Goal: Task Accomplishment & Management: Manage account settings

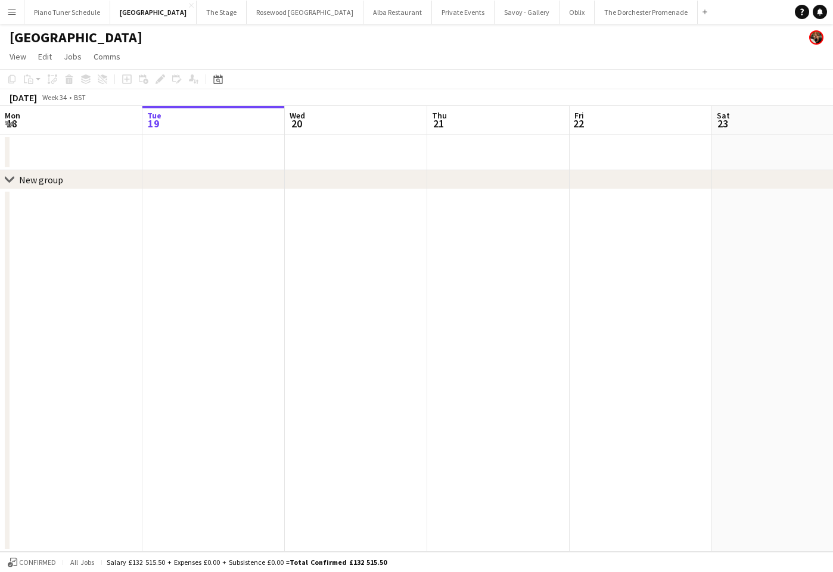
click at [15, 17] on button "Menu" at bounding box center [12, 12] width 24 height 24
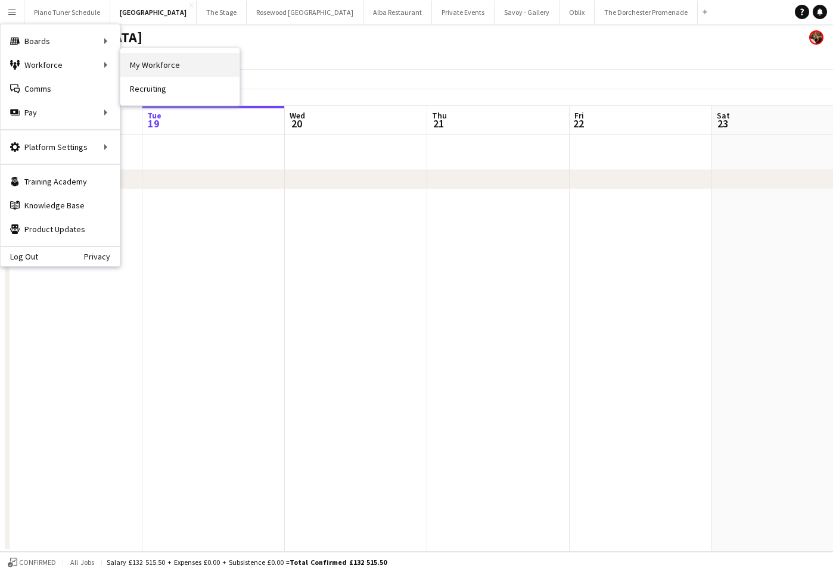
click at [145, 66] on link "My Workforce" at bounding box center [179, 65] width 119 height 24
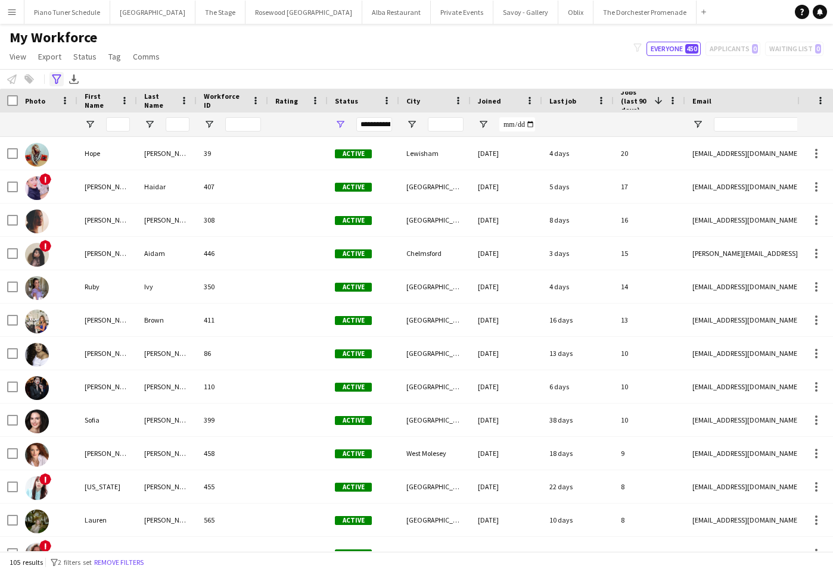
click at [58, 82] on icon "Advanced filters" at bounding box center [57, 79] width 10 height 10
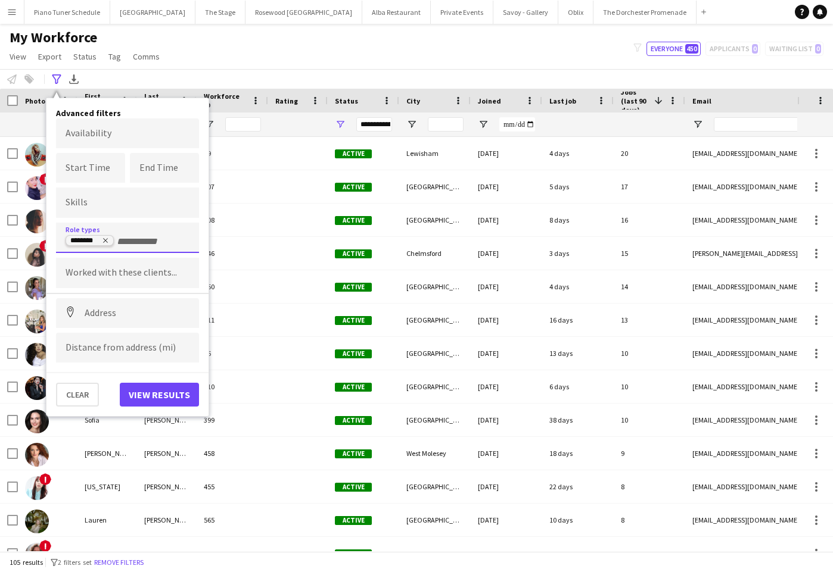
click at [106, 241] on icon "Remove tag" at bounding box center [105, 241] width 5 height 5
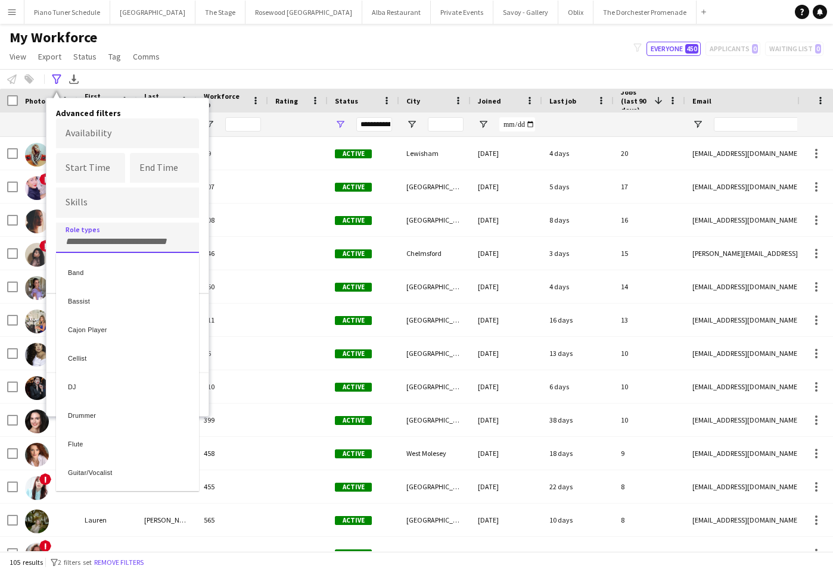
click at [106, 241] on div at bounding box center [416, 286] width 833 height 572
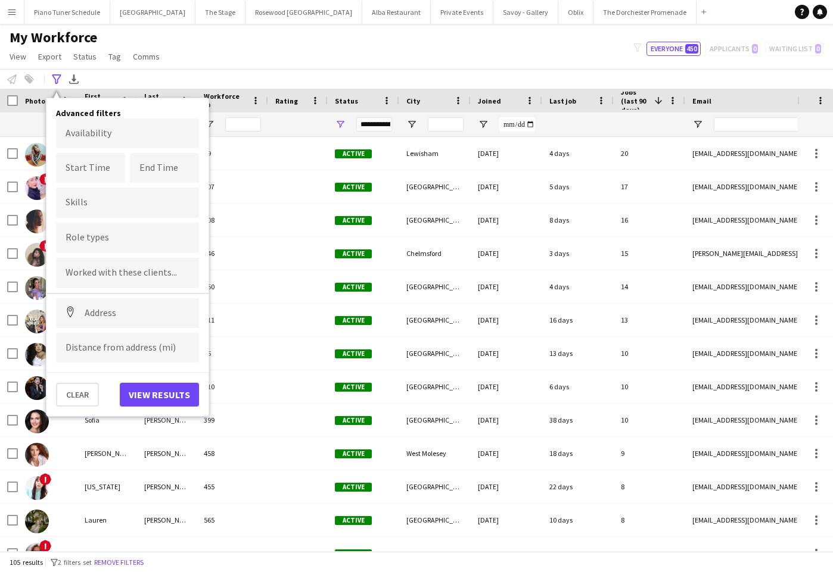
click at [106, 241] on input "Type to search role types..." at bounding box center [128, 238] width 124 height 11
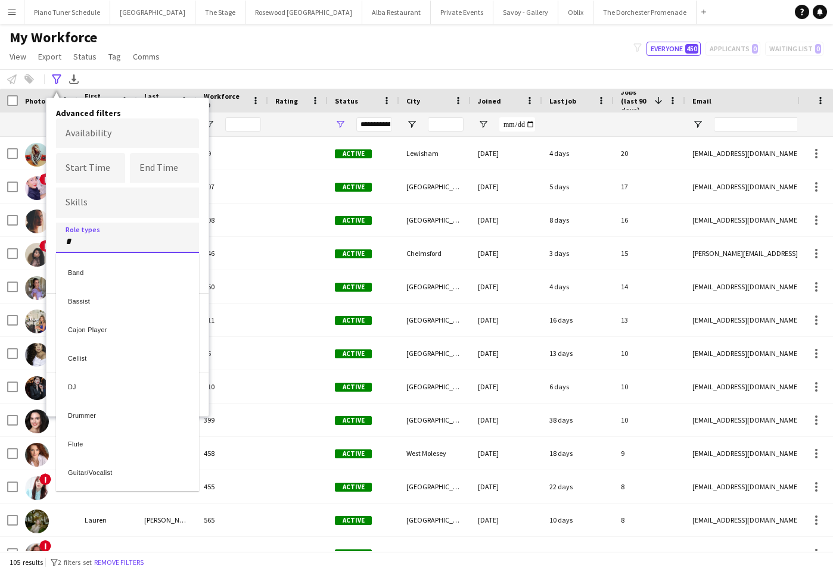
type input "**"
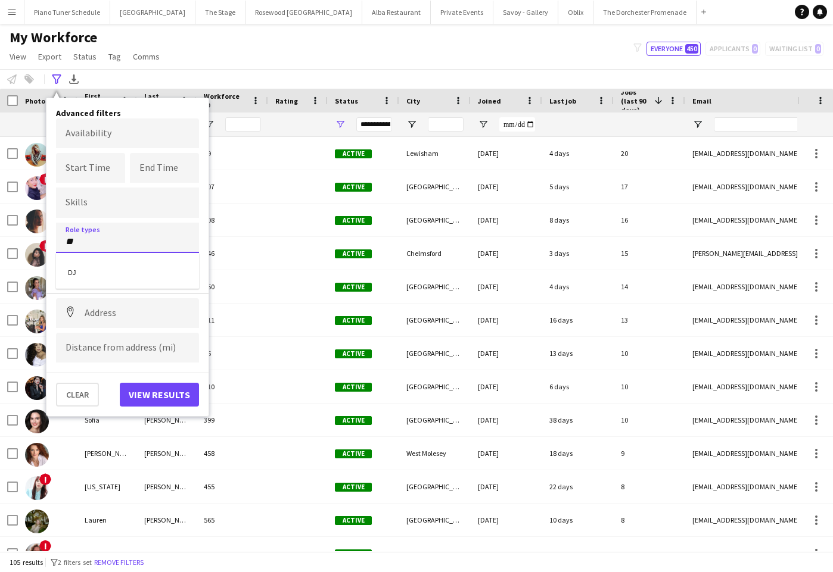
type input "**"
click at [157, 269] on div "DJ" at bounding box center [127, 271] width 143 height 29
click at [150, 401] on button "View results" at bounding box center [159, 395] width 79 height 24
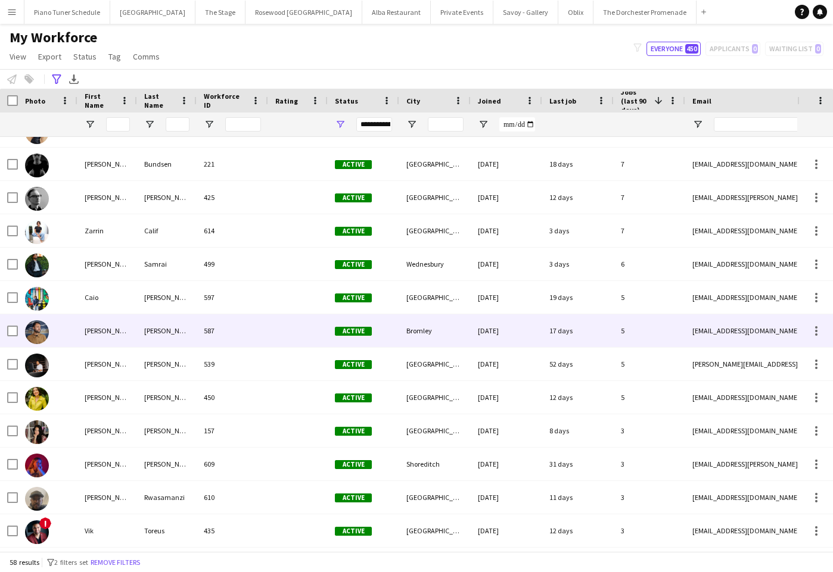
scroll to position [301, 0]
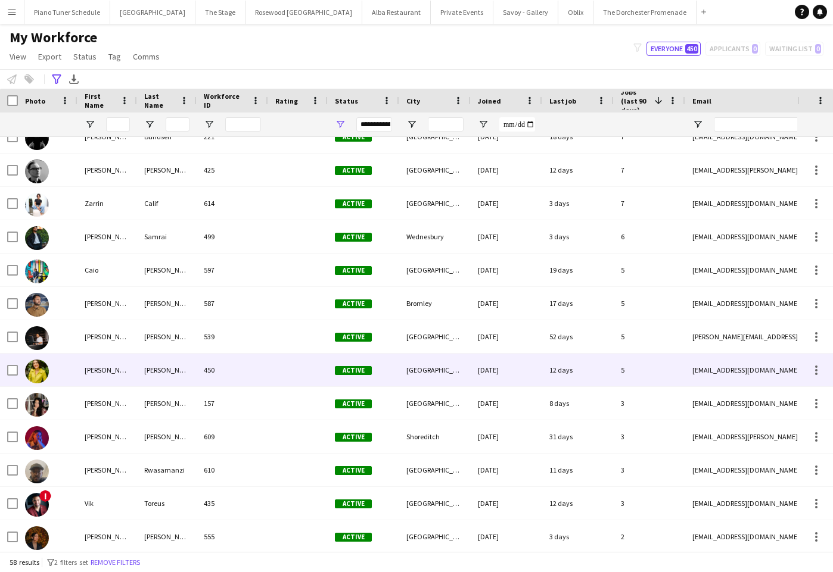
click at [122, 375] on div "[PERSON_NAME]" at bounding box center [107, 370] width 60 height 33
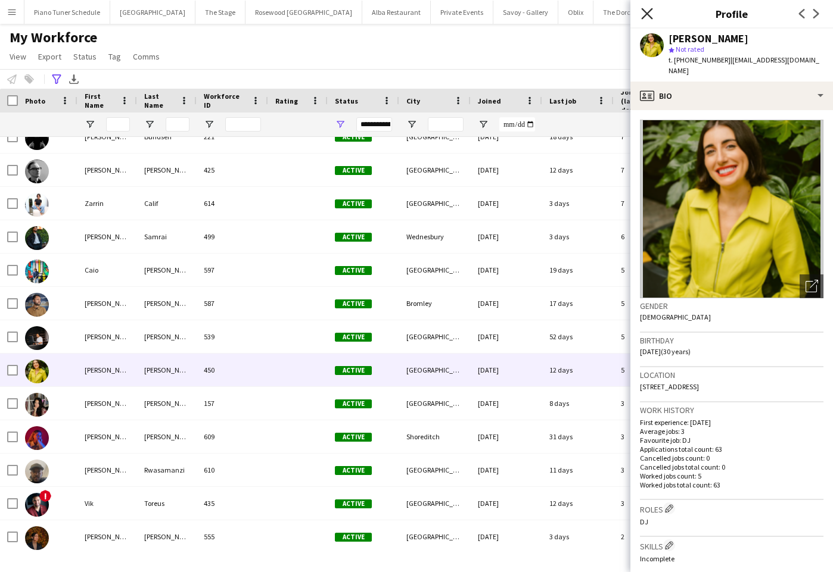
click at [643, 12] on icon "Close pop-in" at bounding box center [646, 13] width 11 height 11
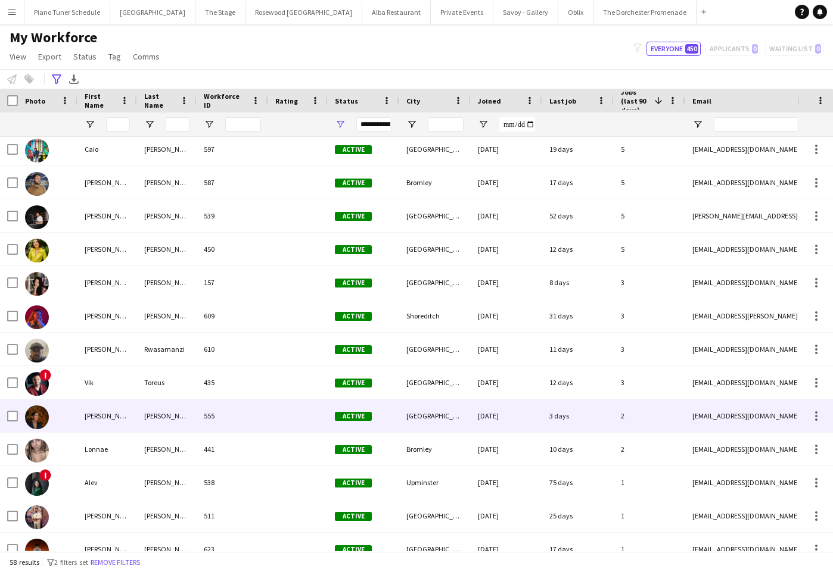
click at [94, 409] on div "[PERSON_NAME]" at bounding box center [107, 416] width 60 height 33
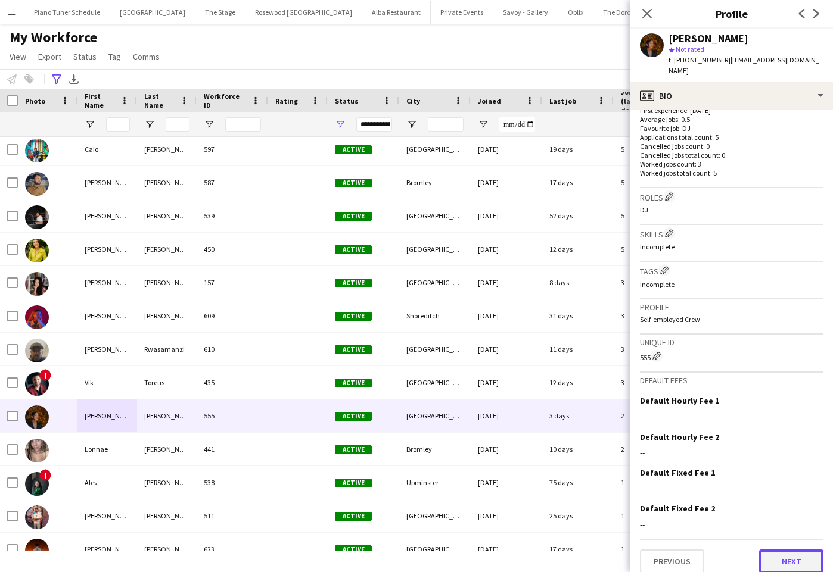
click at [775, 551] on button "Next" at bounding box center [791, 562] width 64 height 24
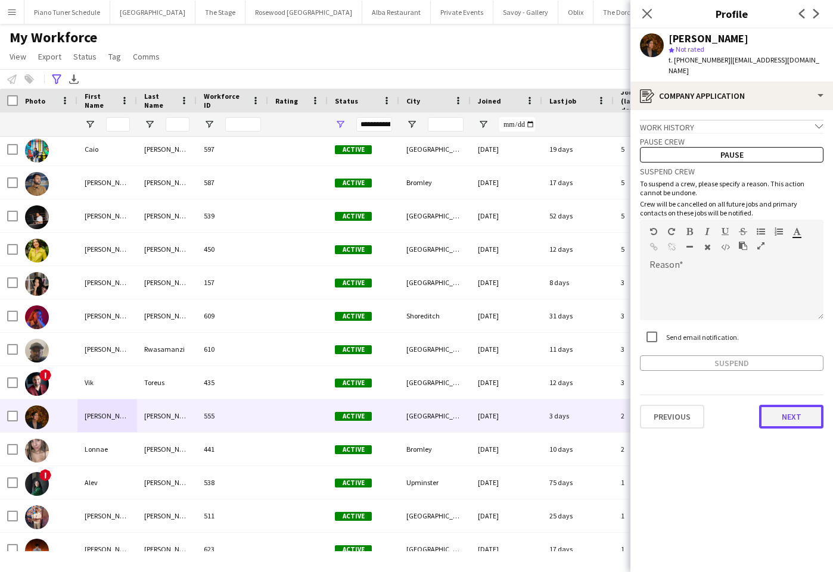
click at [781, 405] on button "Next" at bounding box center [791, 417] width 64 height 24
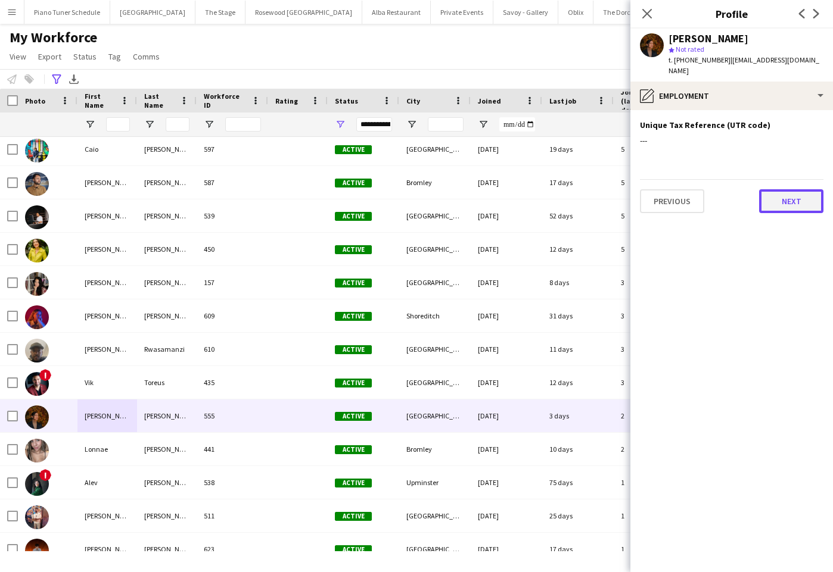
click at [802, 199] on button "Next" at bounding box center [791, 201] width 64 height 24
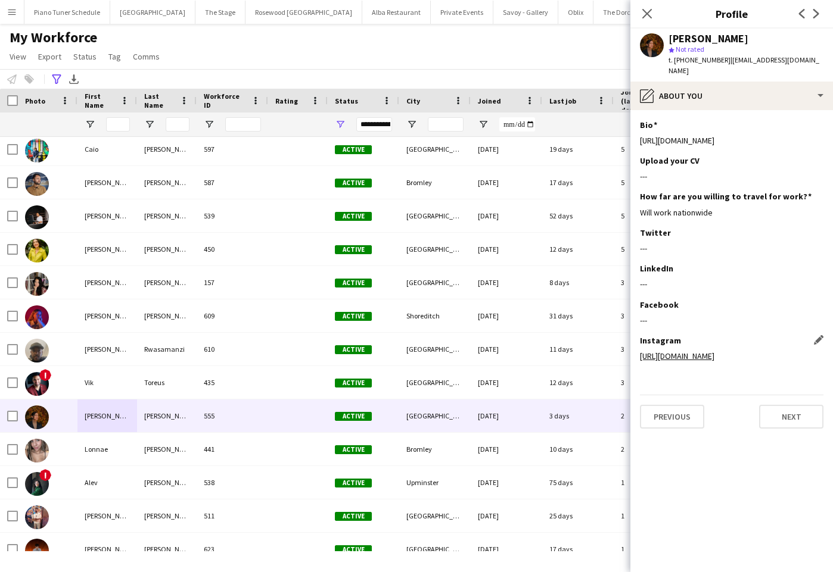
click at [714, 351] on link "[URL][DOMAIN_NAME]" at bounding box center [677, 356] width 74 height 11
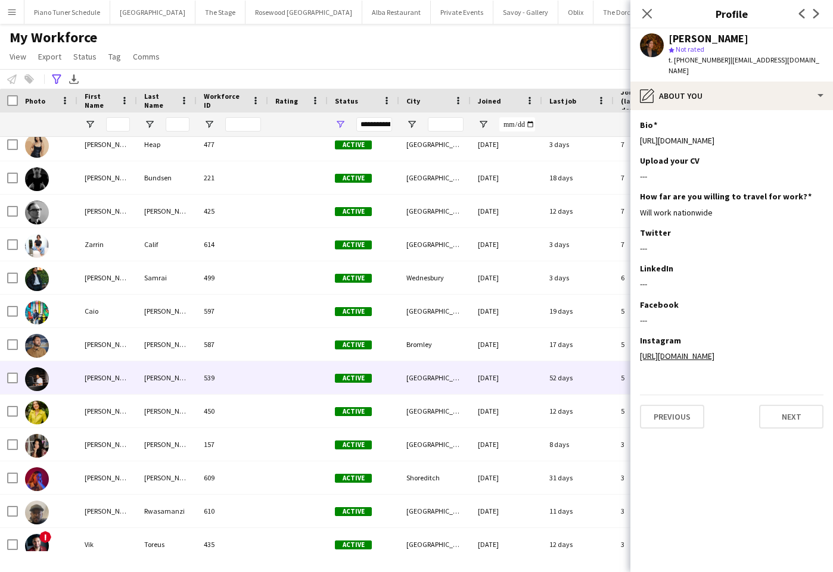
scroll to position [267, 0]
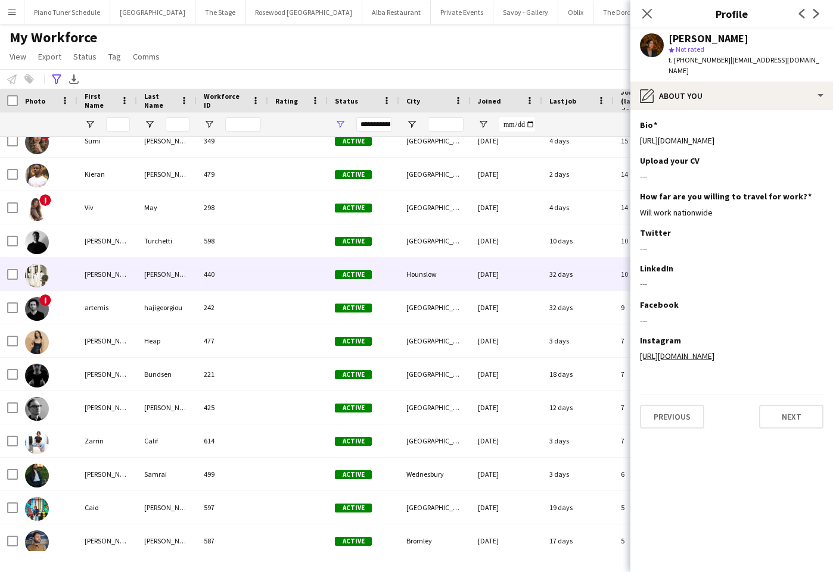
click at [112, 278] on div "[PERSON_NAME]" at bounding box center [107, 274] width 60 height 33
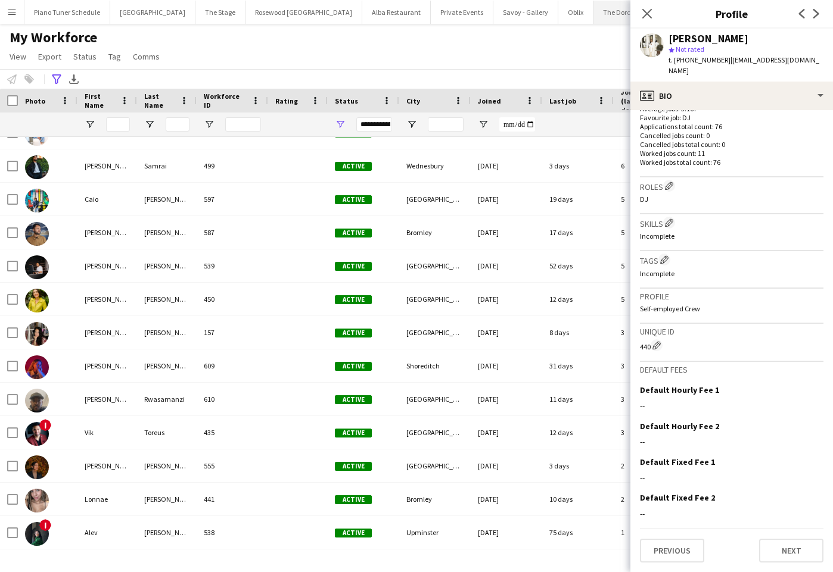
click at [593, 18] on button "The Dorchester Promenade Close" at bounding box center [644, 12] width 103 height 23
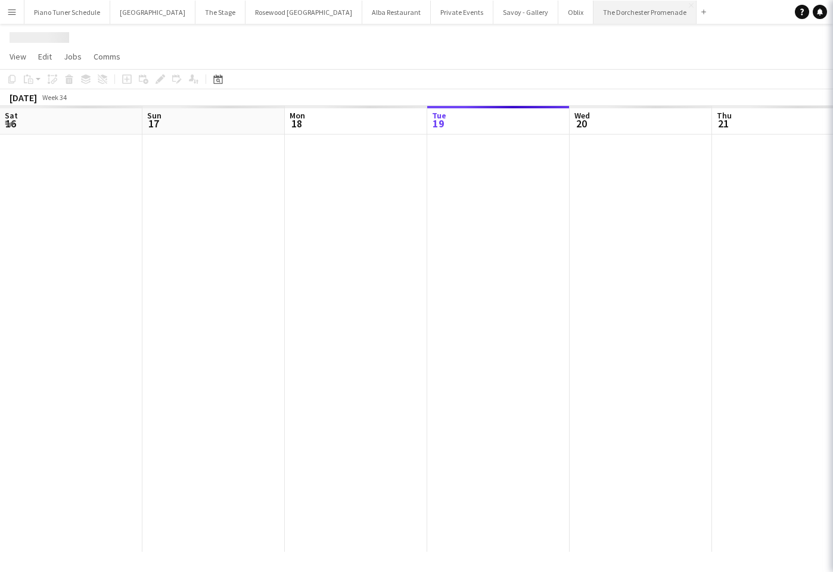
scroll to position [0, 285]
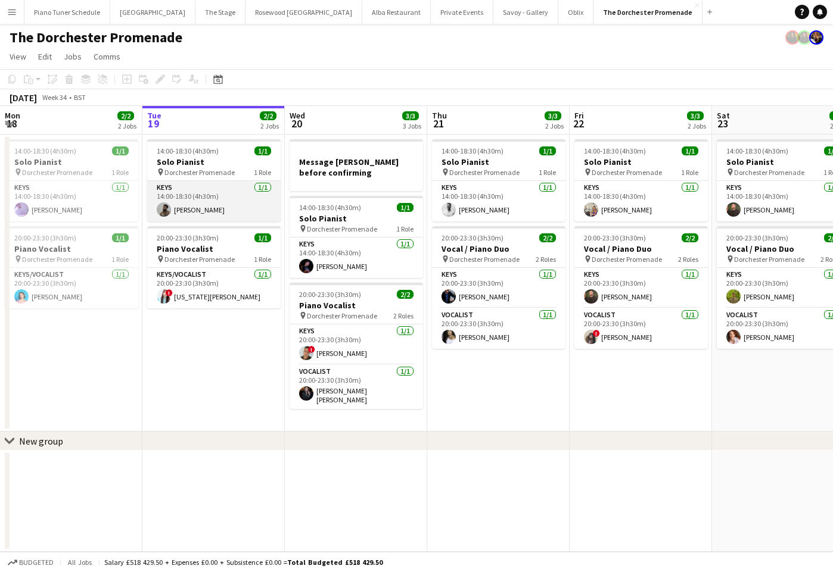
click at [232, 205] on app-card-role "Keys [DATE] 14:00-18:30 (4h30m) [PERSON_NAME]" at bounding box center [213, 201] width 133 height 41
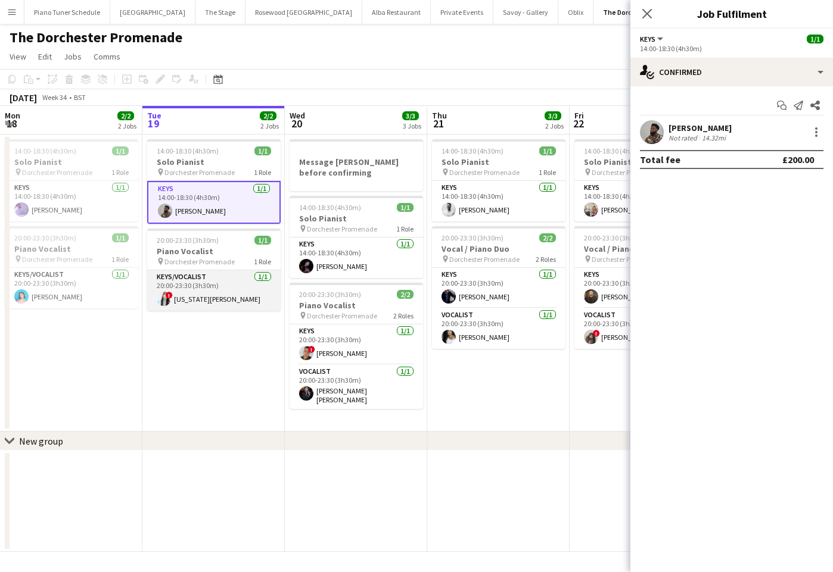
click at [225, 282] on app-card-role "Keys/Vocalist [DATE] 20:00-23:30 (3h30m) ! [US_STATE][PERSON_NAME]" at bounding box center [213, 290] width 133 height 41
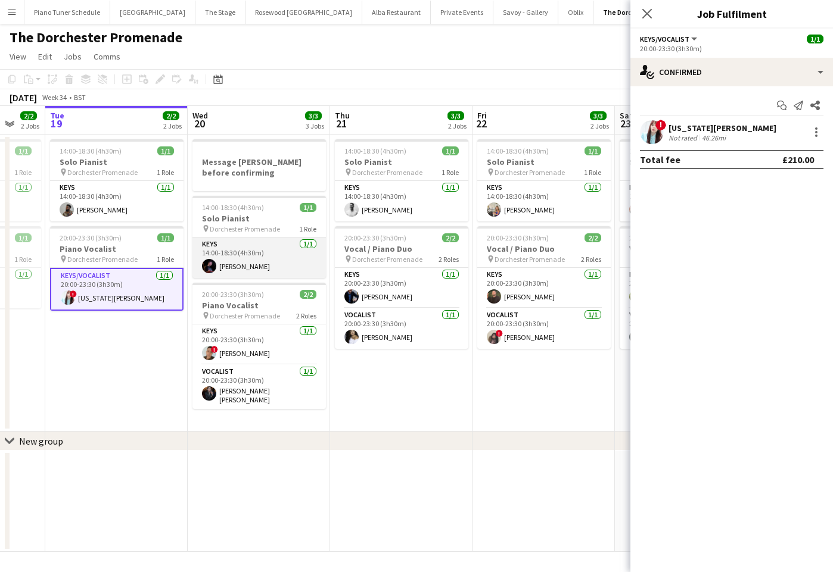
click at [253, 268] on app-card-role "Keys [DATE] 14:00-18:30 (4h30m) [PERSON_NAME]" at bounding box center [258, 258] width 133 height 41
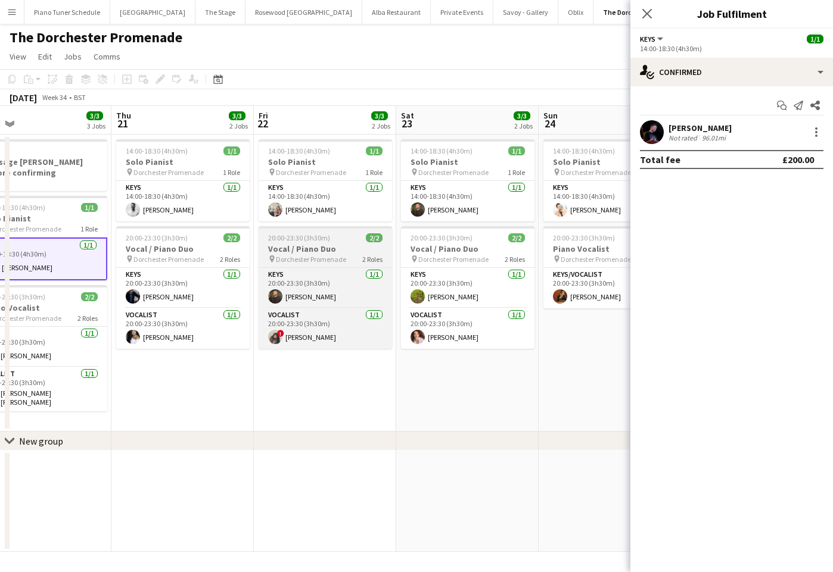
scroll to position [0, 459]
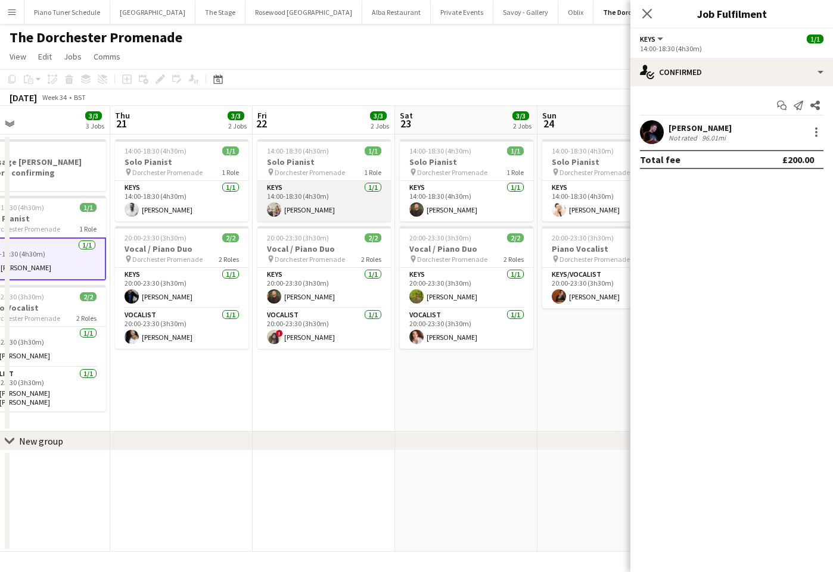
click at [341, 209] on app-card-role "Keys [DATE] 14:00-18:30 (4h30m) [PERSON_NAME]" at bounding box center [323, 201] width 133 height 41
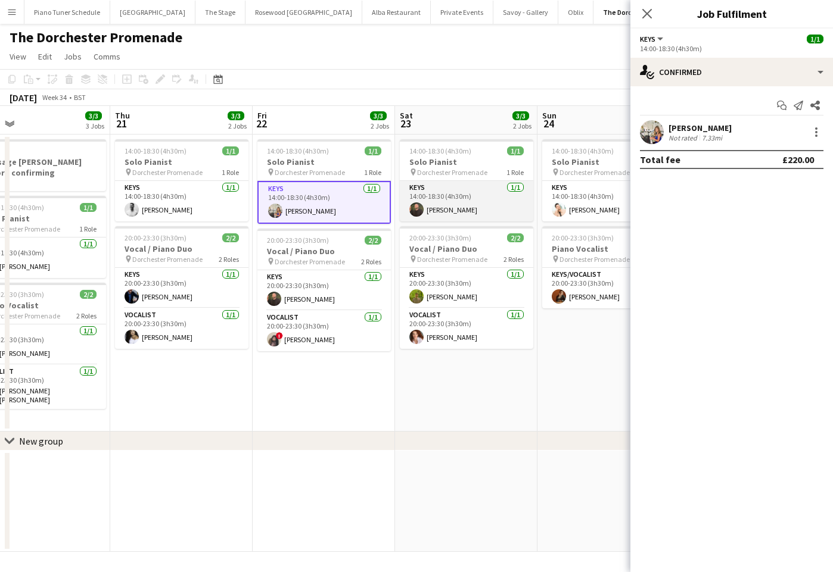
click at [434, 213] on app-card-role "Keys [DATE] 14:00-18:30 (4h30m) [PERSON_NAME]" at bounding box center [466, 201] width 133 height 41
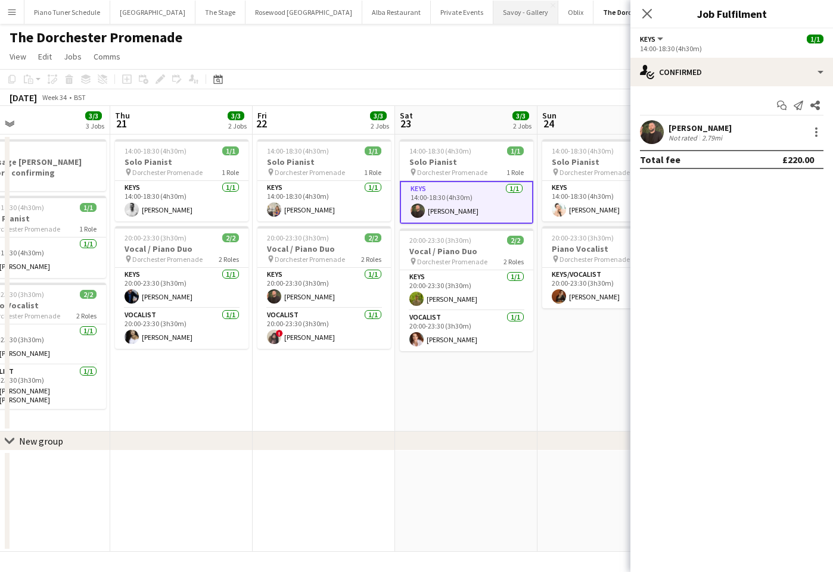
click at [493, 17] on button "Savoy - Gallery Close" at bounding box center [525, 12] width 65 height 23
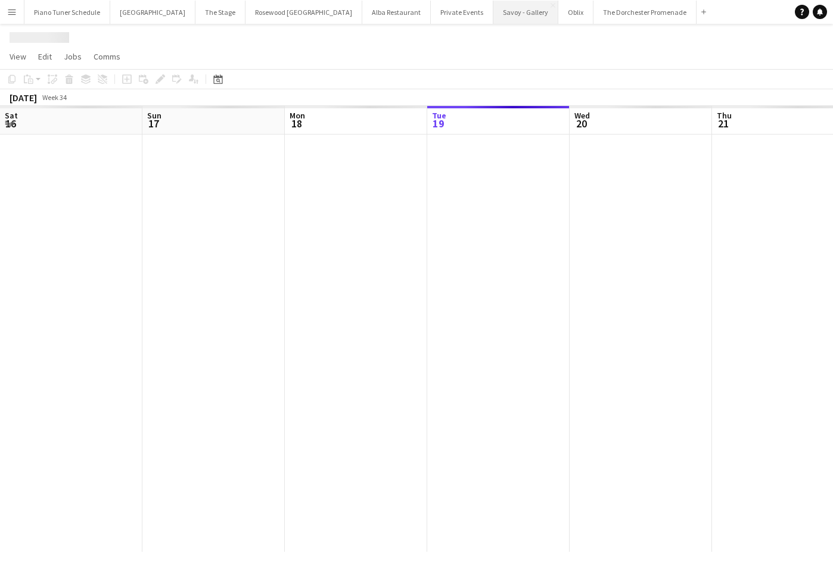
scroll to position [0, 285]
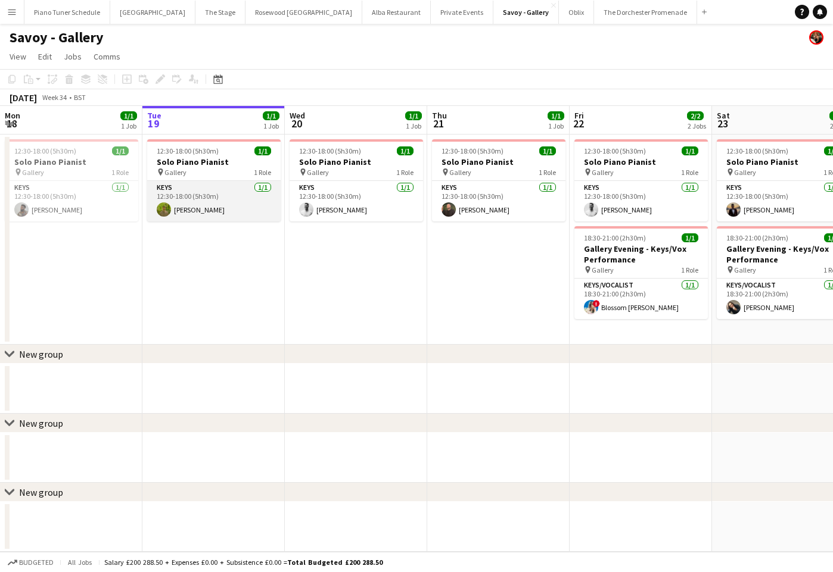
click at [253, 206] on app-card-role "Keys [DATE] 12:30-18:00 (5h30m) [PERSON_NAME]" at bounding box center [213, 201] width 133 height 41
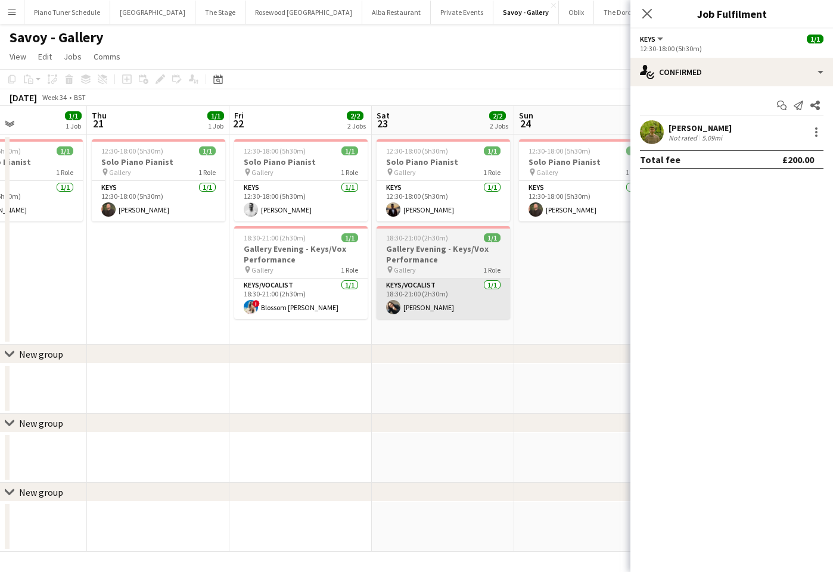
scroll to position [0, 431]
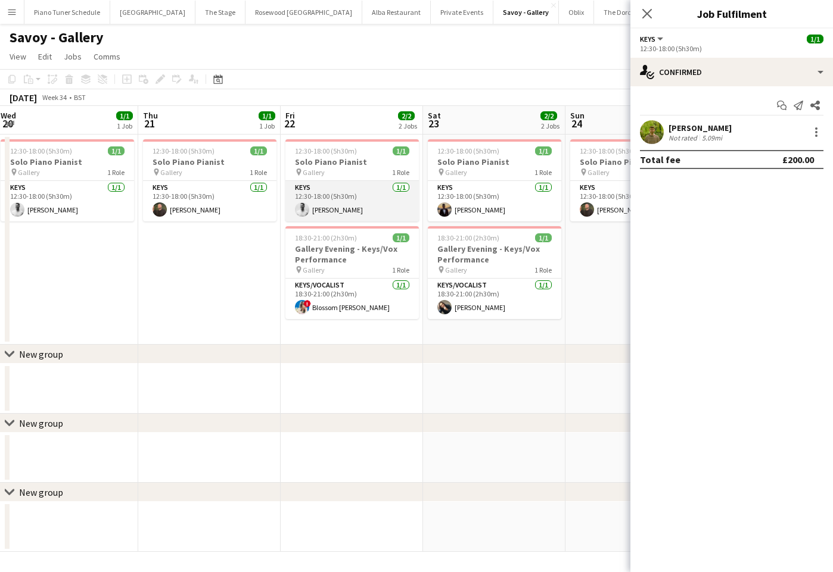
click at [360, 214] on app-card-role "Keys [DATE] 12:30-18:00 (5h30m) [PERSON_NAME]" at bounding box center [351, 201] width 133 height 41
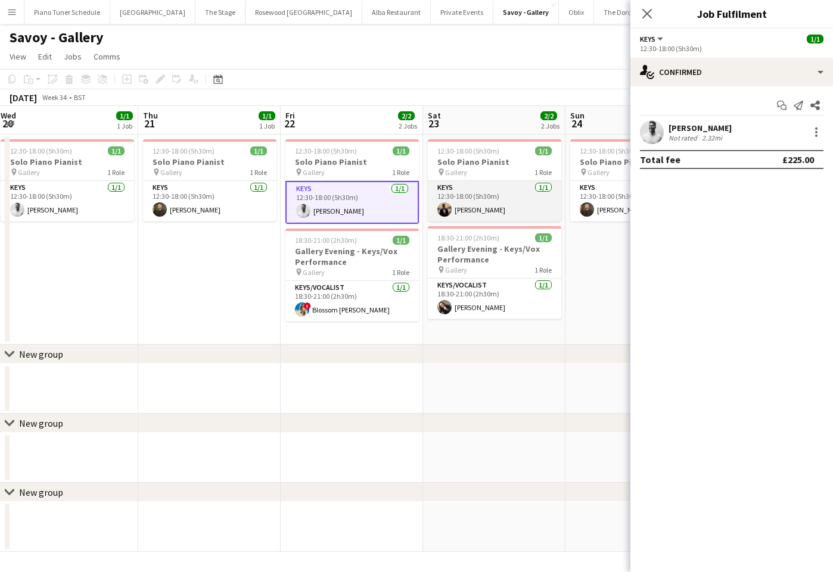
click at [472, 206] on app-card-role "Keys [DATE] 12:30-18:00 (5h30m) [PERSON_NAME]" at bounding box center [494, 201] width 133 height 41
